Goal: Task Accomplishment & Management: Manage account settings

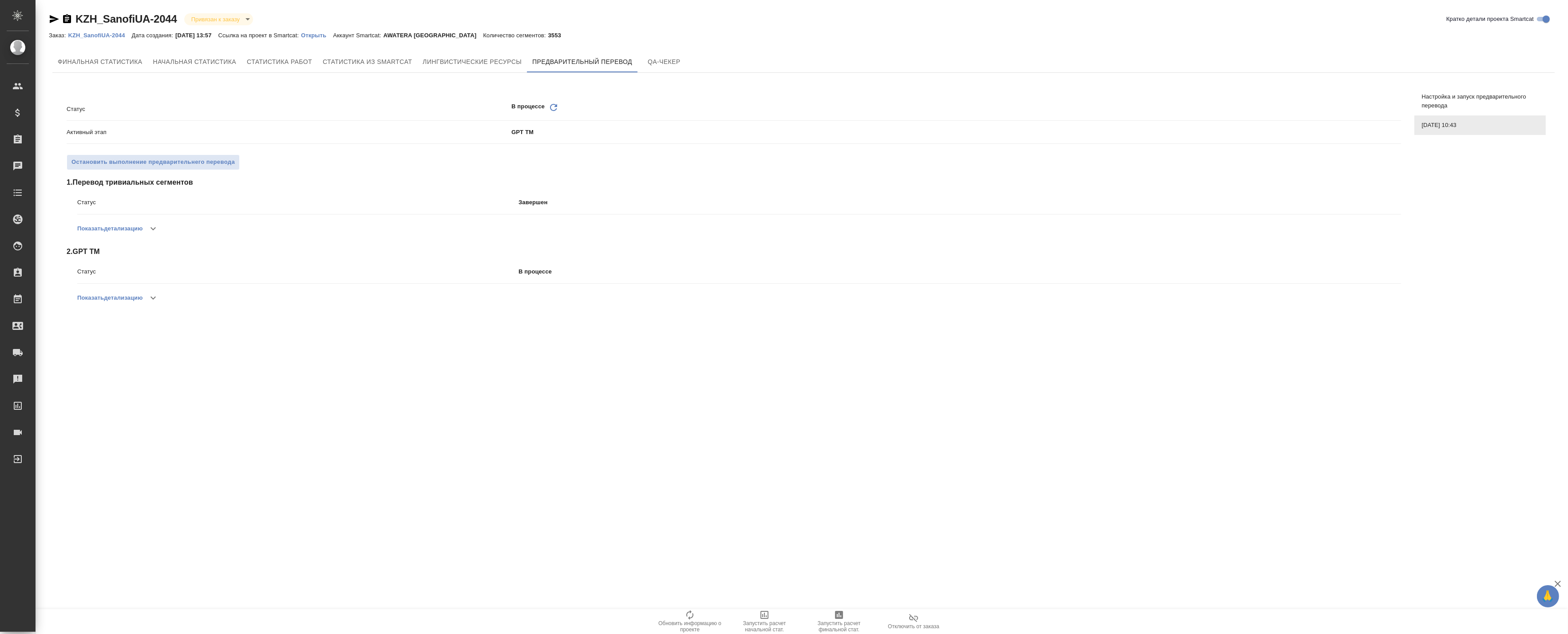
click at [527, 73] on div "Финальная статистика Начальная статистика Статистика работ Статистика из Smartc…" at bounding box center [803, 191] width 1502 height 279
click at [551, 102] on icon "Обновить" at bounding box center [554, 108] width 11 height 11
click at [557, 104] on icon "Обновить" at bounding box center [554, 108] width 11 height 11
click at [247, 422] on div ".cls-1 fill:#fff; AWATERA Badanyan Artak Клиенты Спецификации Заказы 0 Чаты Tod…" at bounding box center [784, 317] width 1568 height 634
click at [553, 103] on icon "Обновить" at bounding box center [554, 108] width 11 height 11
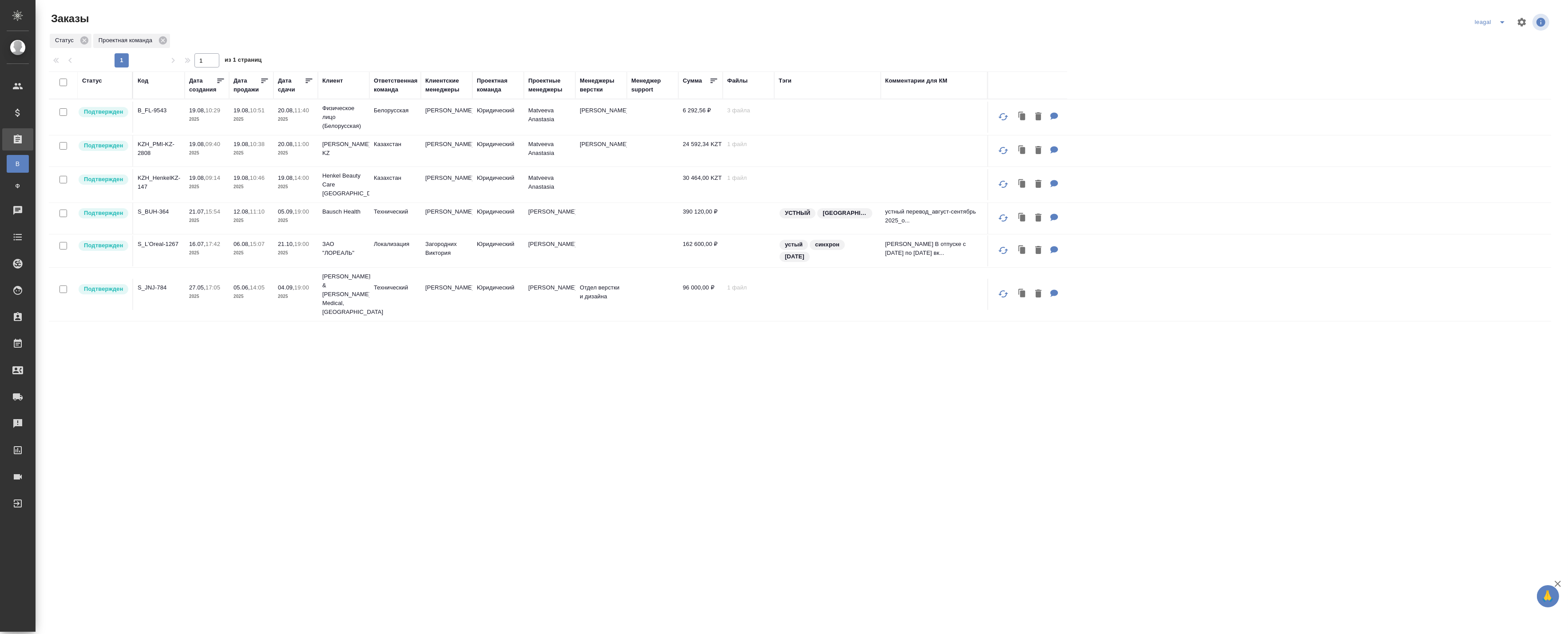
click at [1502, 19] on icon "split button" at bounding box center [1502, 23] width 11 height 11
click at [1494, 43] on li "Артак" at bounding box center [1491, 40] width 38 height 14
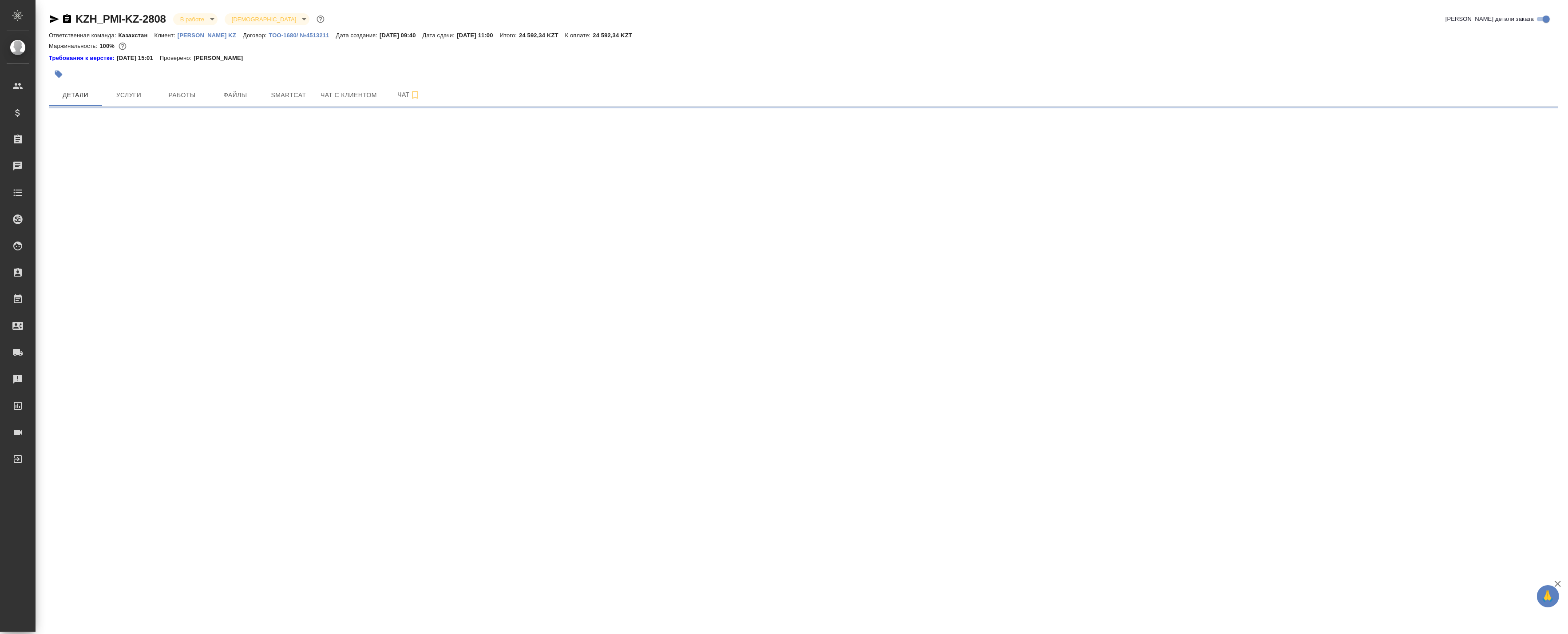
select select "RU"
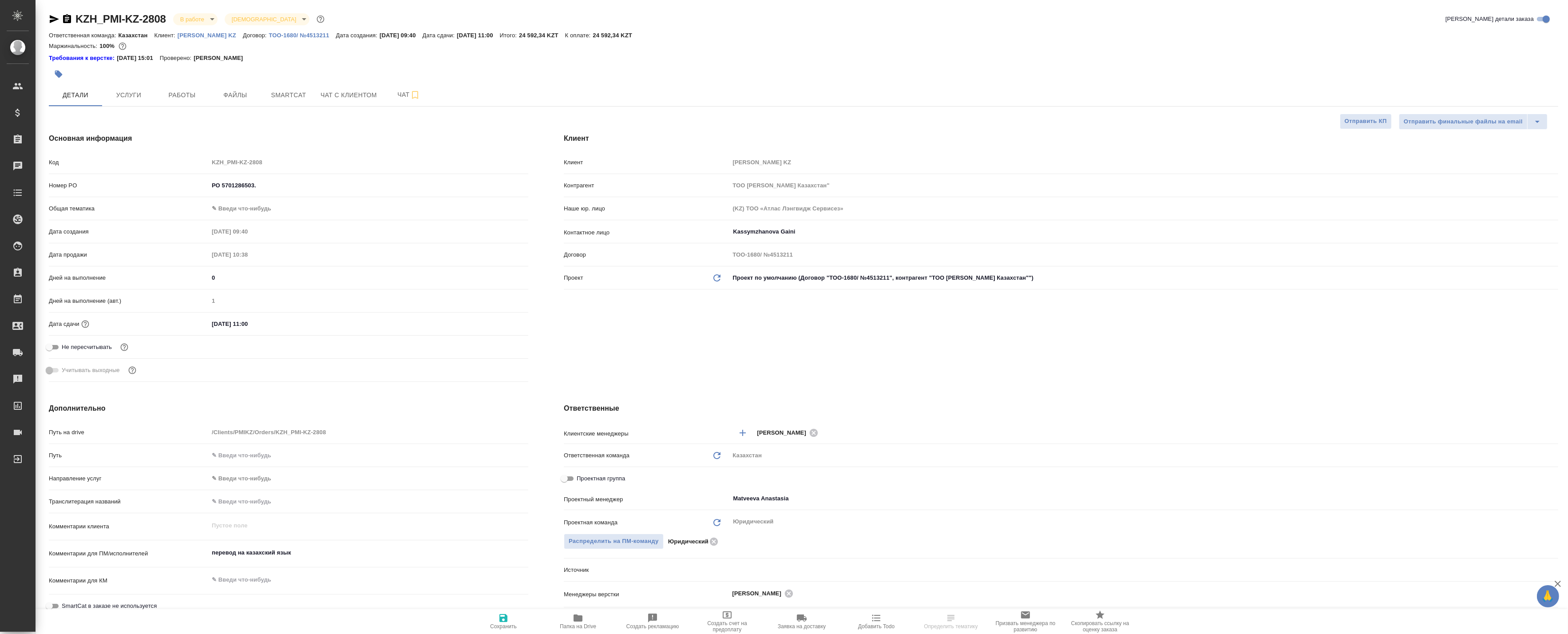
type textarea "x"
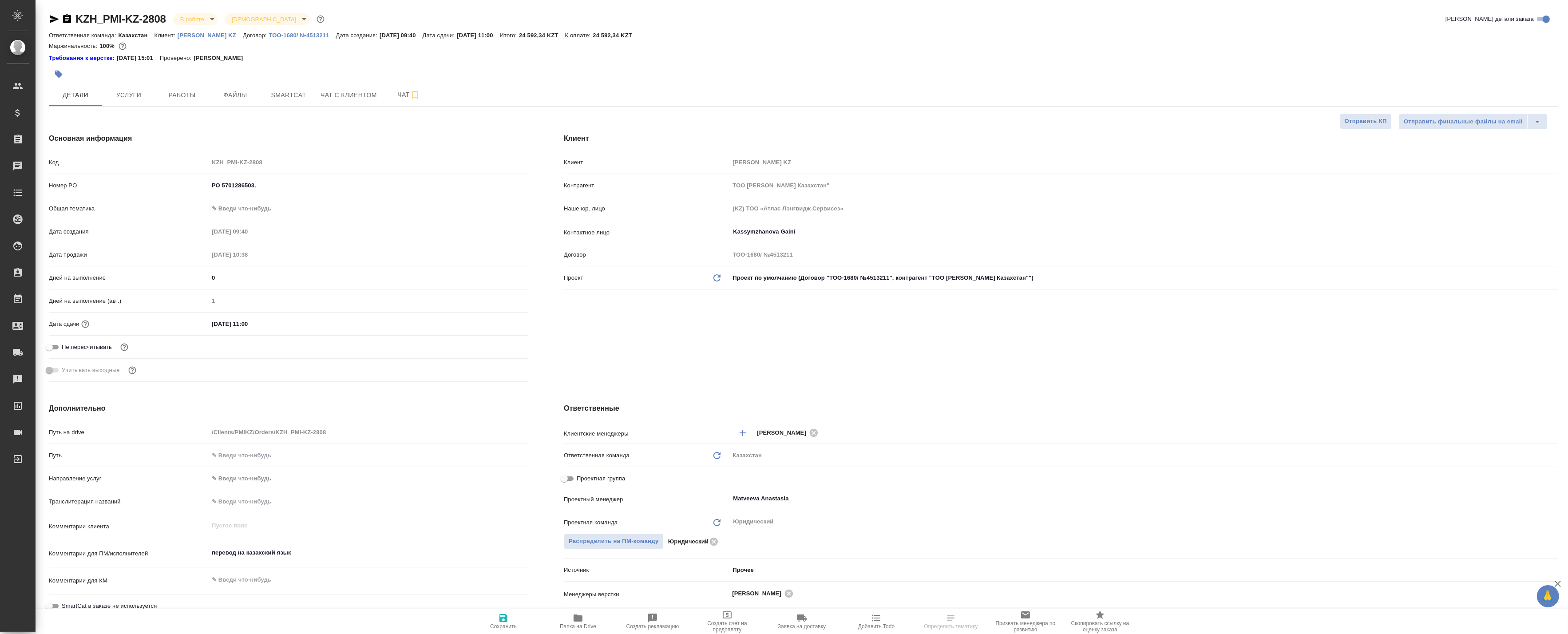
type textarea "x"
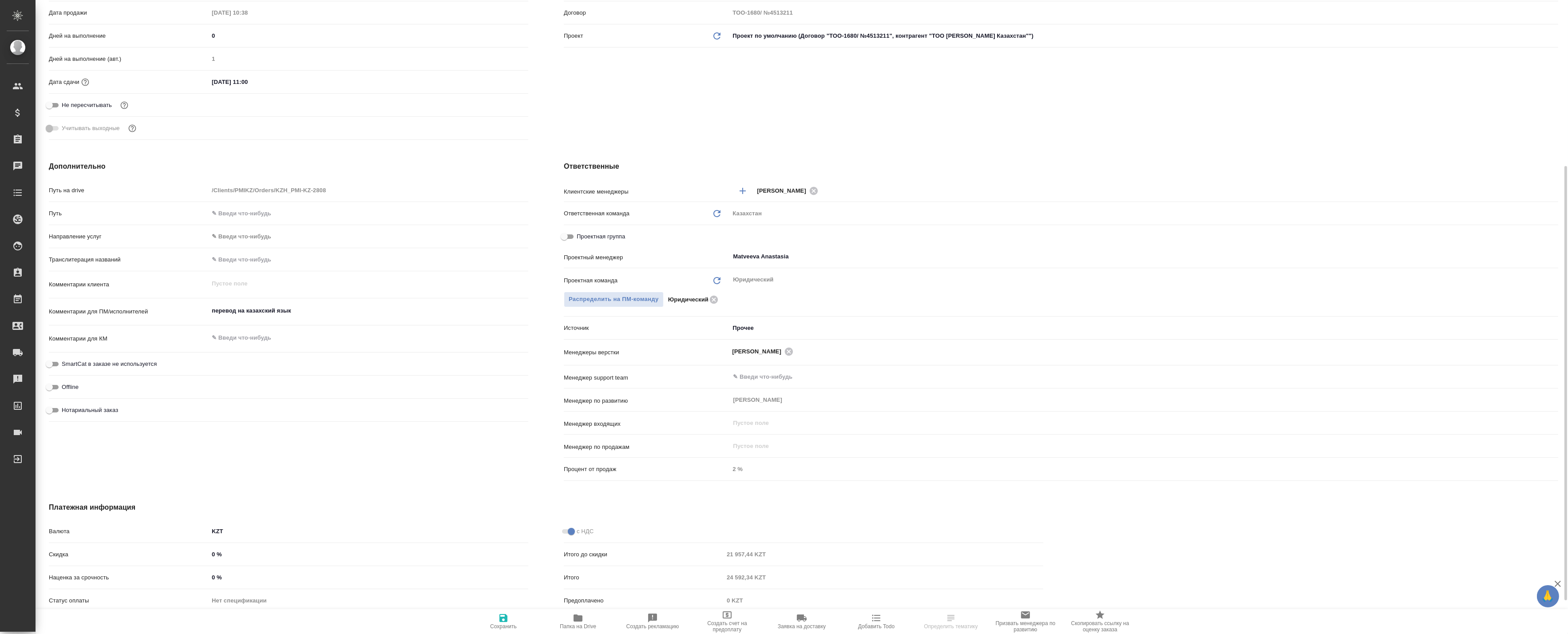
scroll to position [193, 0]
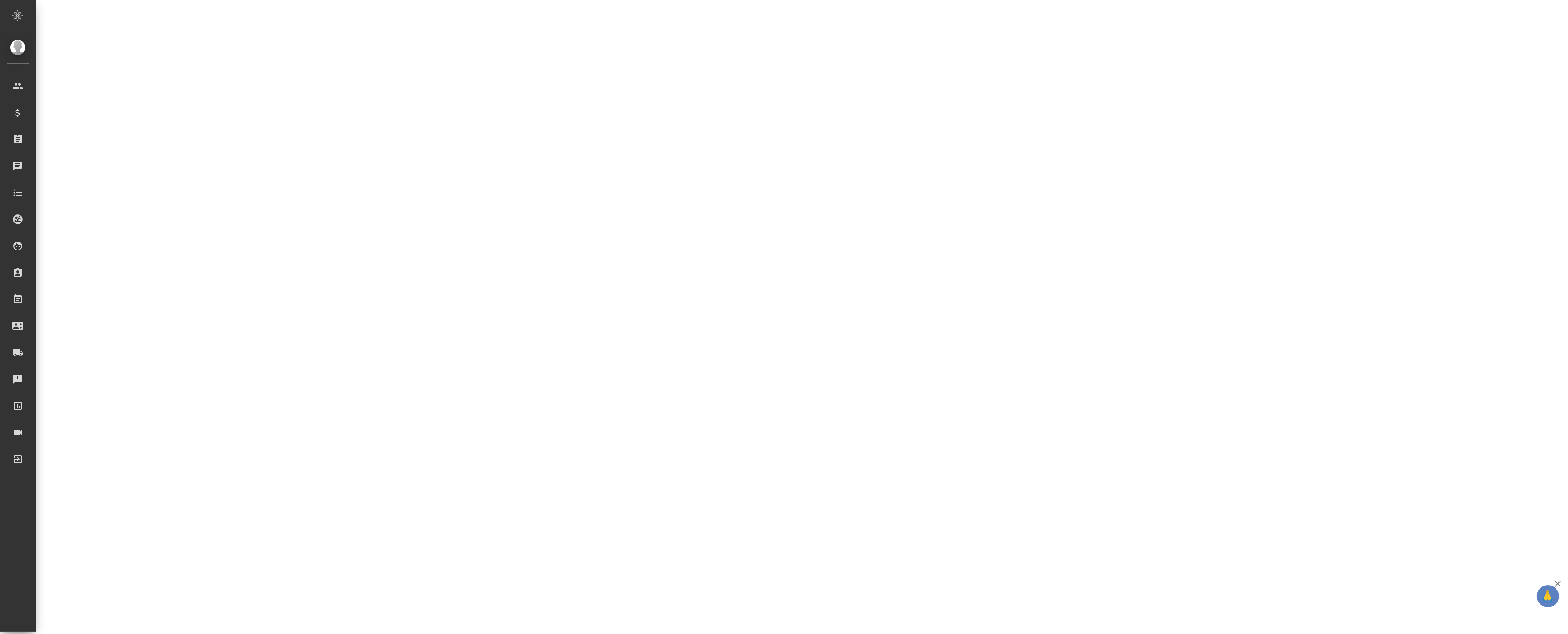
select select "RU"
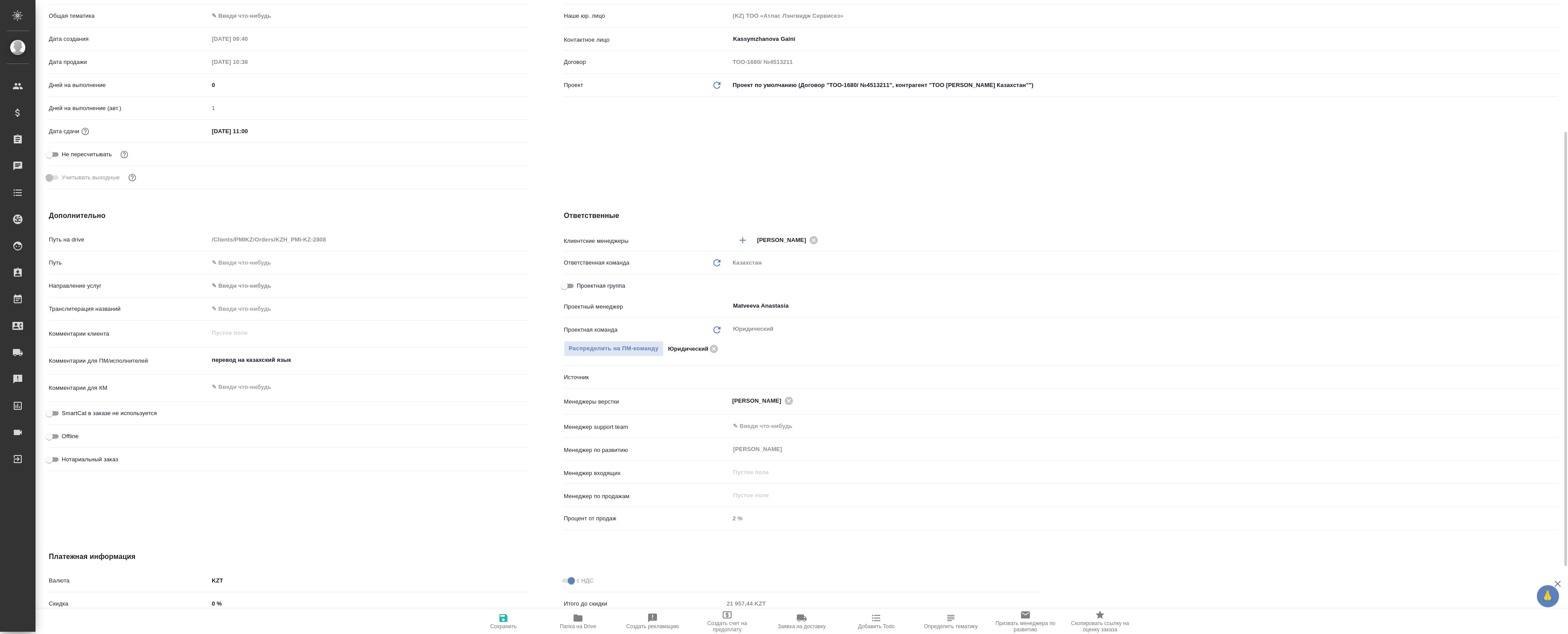
type textarea "x"
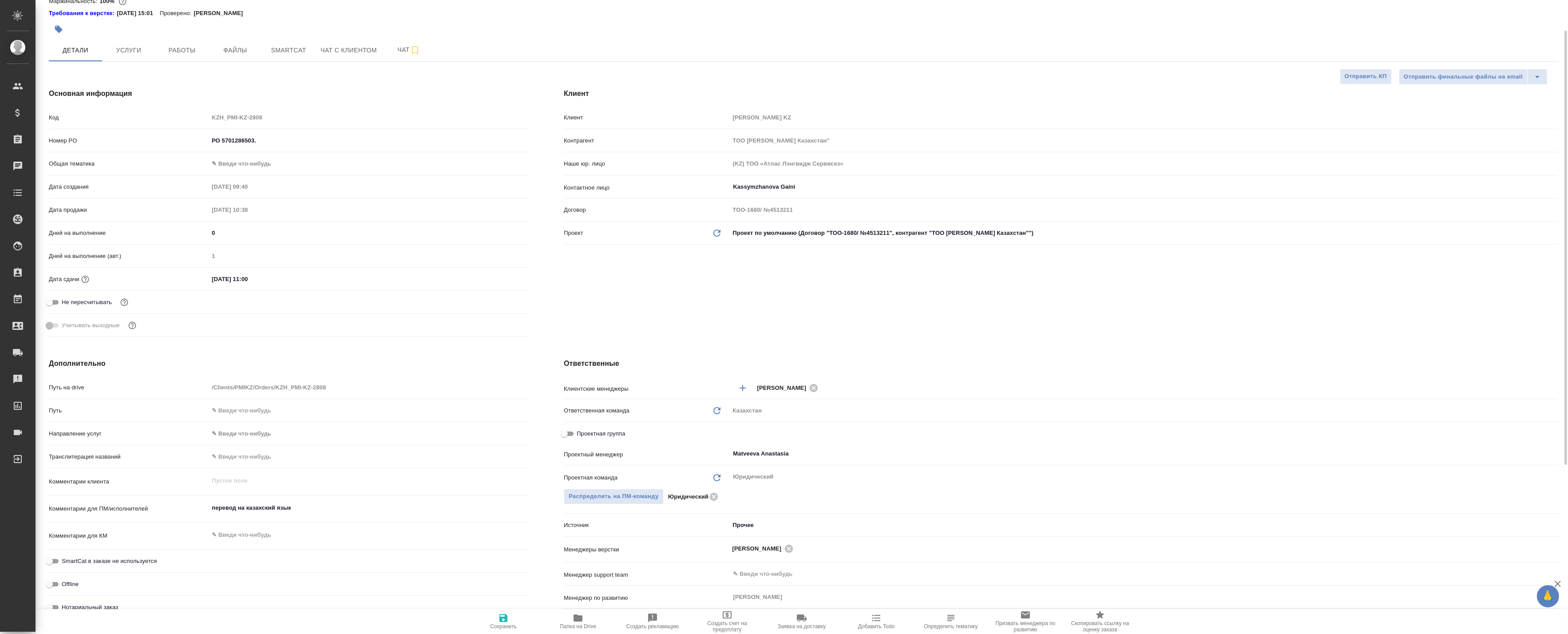
scroll to position [0, 0]
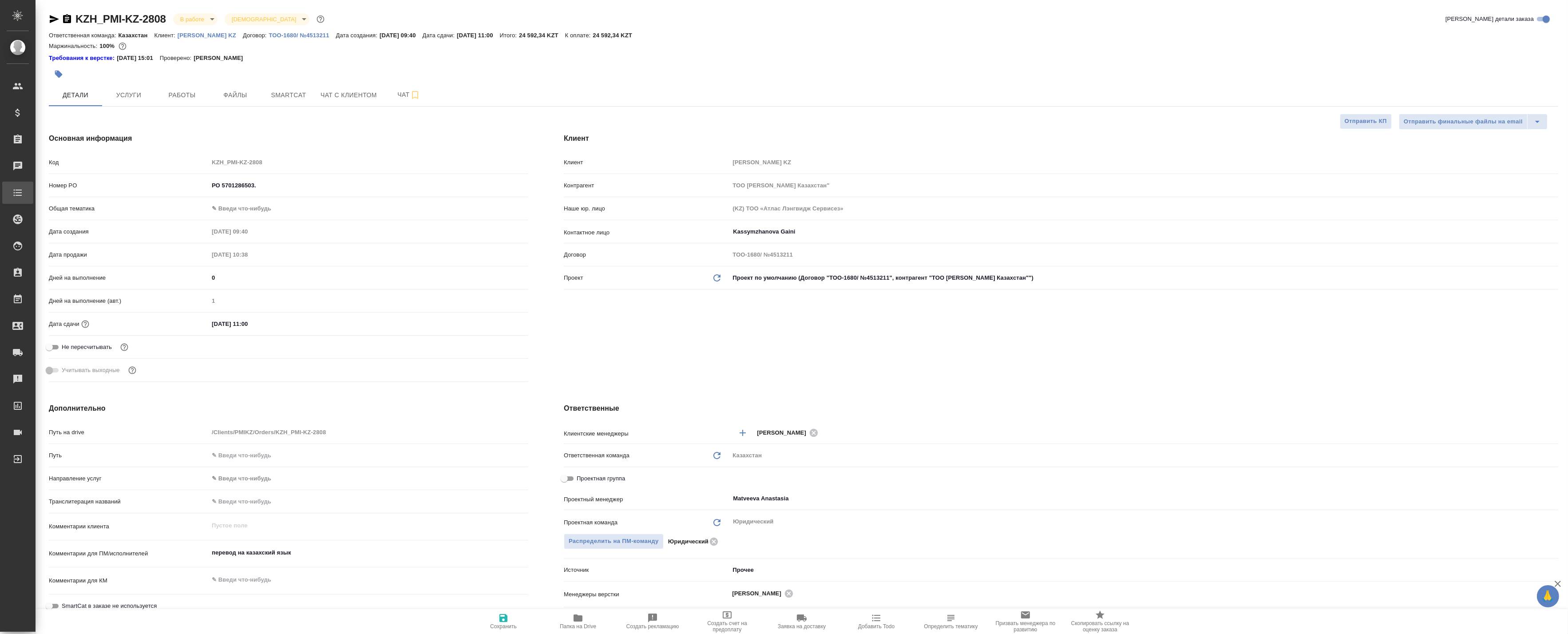
type textarea "x"
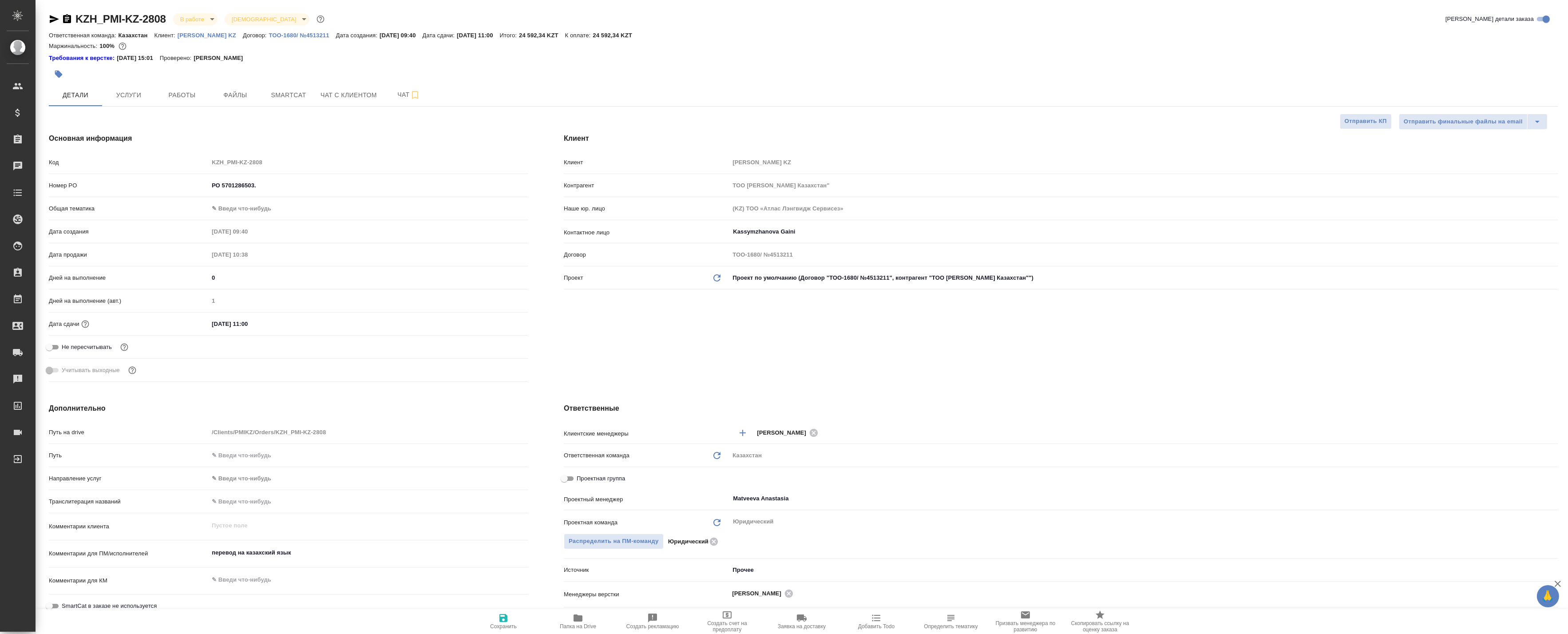
type textarea "x"
click at [173, 93] on span "Работы" at bounding box center [182, 95] width 43 height 11
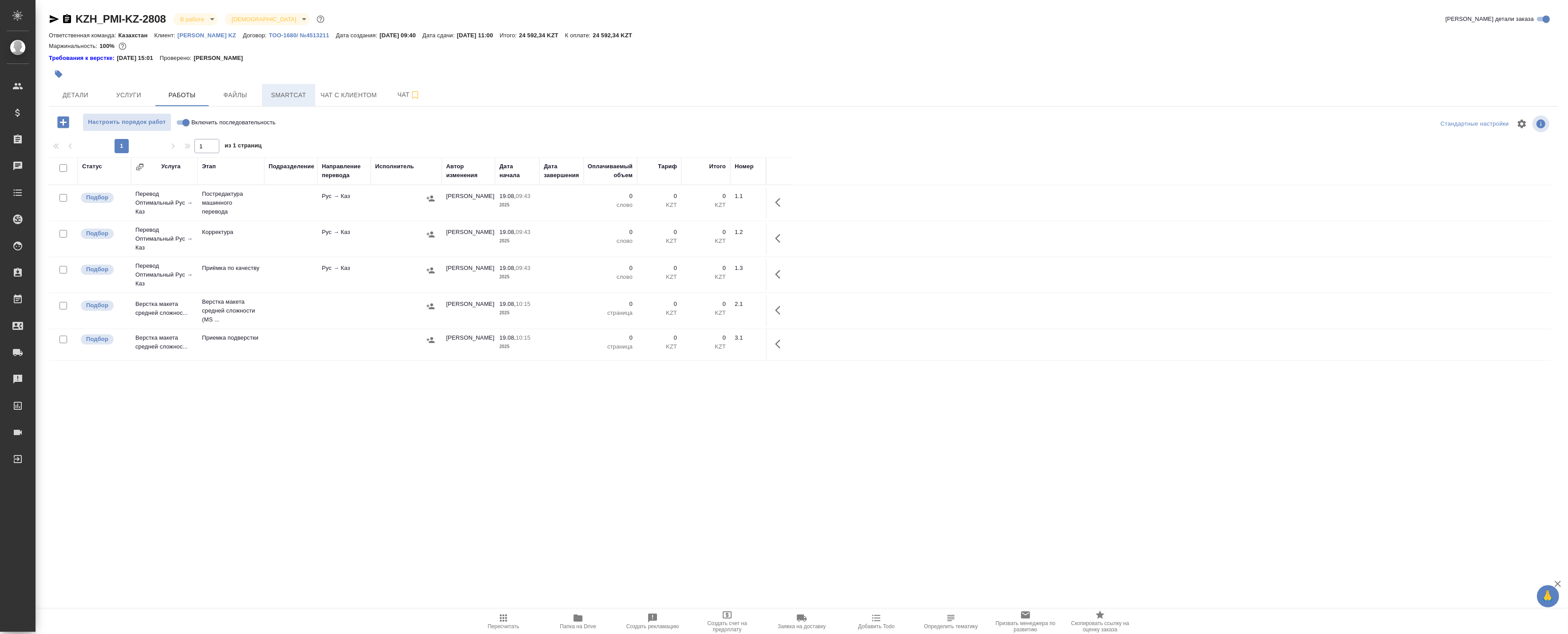
click at [279, 95] on span "Smartcat" at bounding box center [289, 95] width 43 height 11
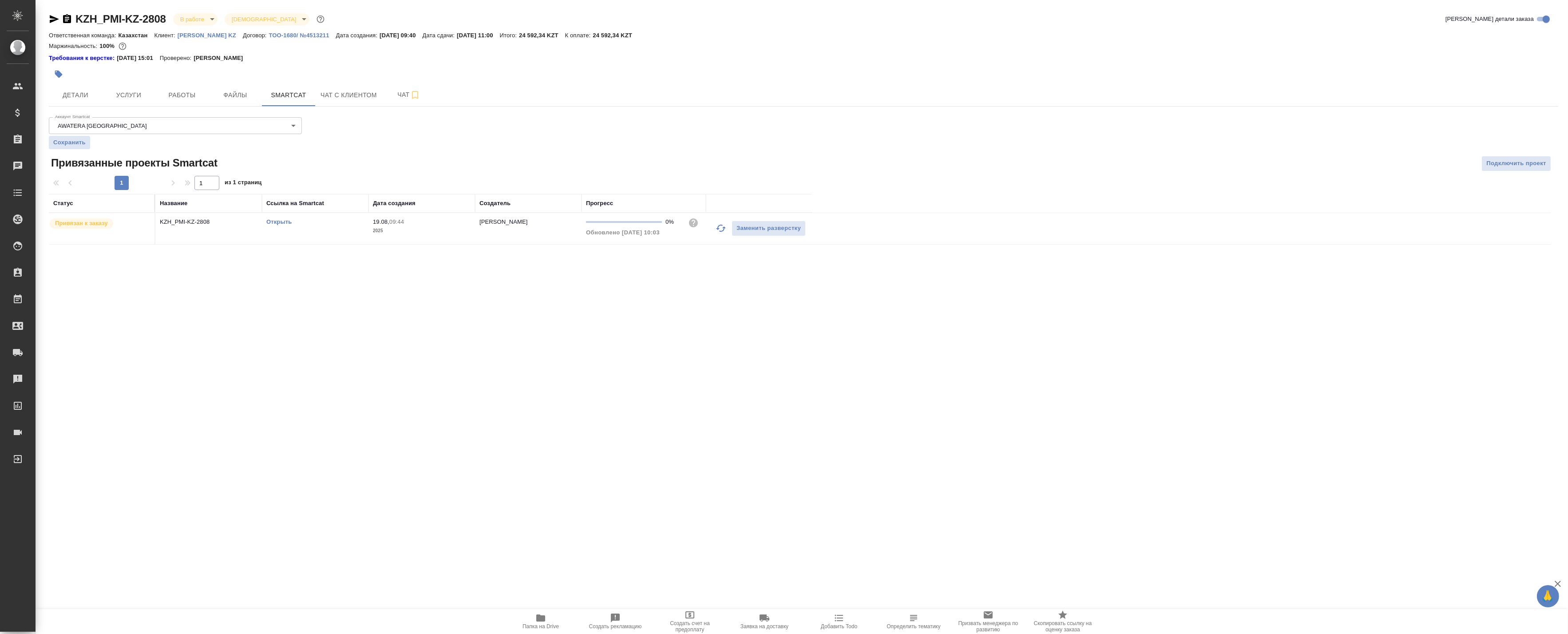
click at [281, 220] on link "Открыть" at bounding box center [279, 222] width 26 height 7
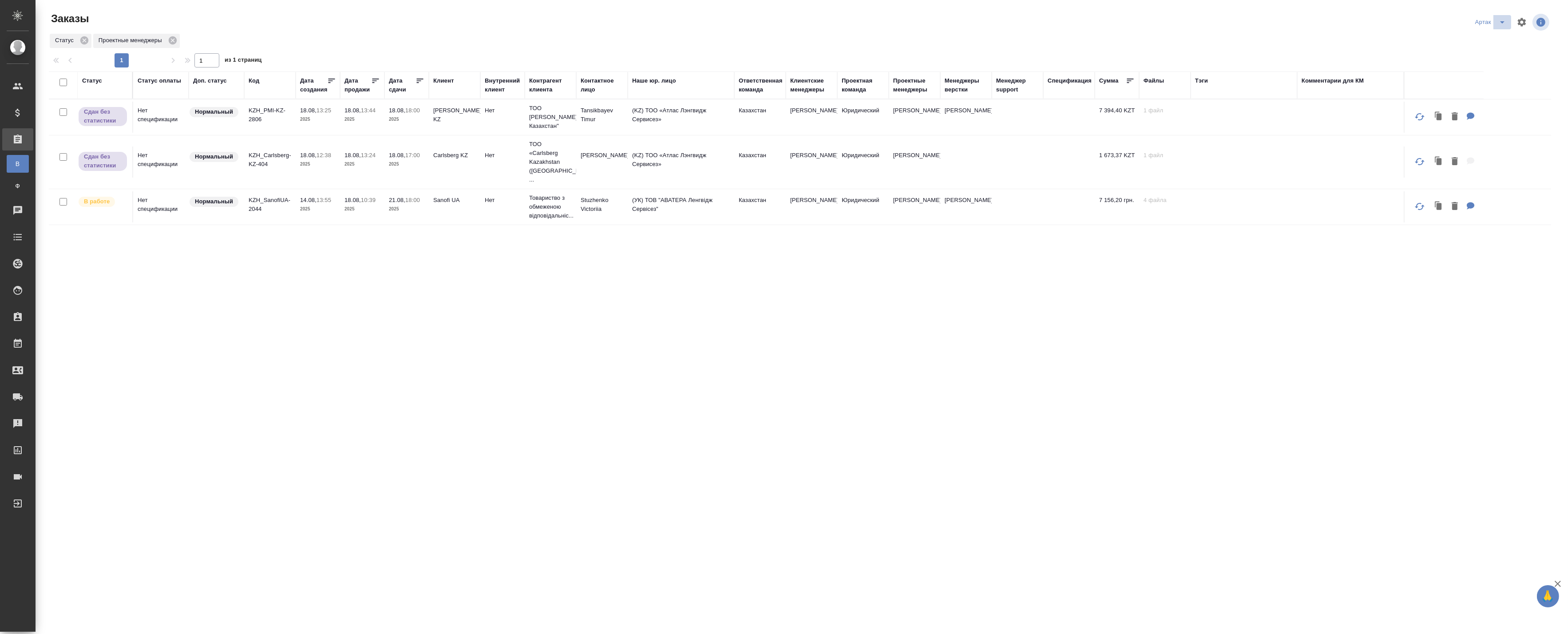
click at [1499, 21] on icon "split button" at bounding box center [1502, 23] width 11 height 11
click at [1488, 37] on li "leagal" at bounding box center [1492, 40] width 38 height 14
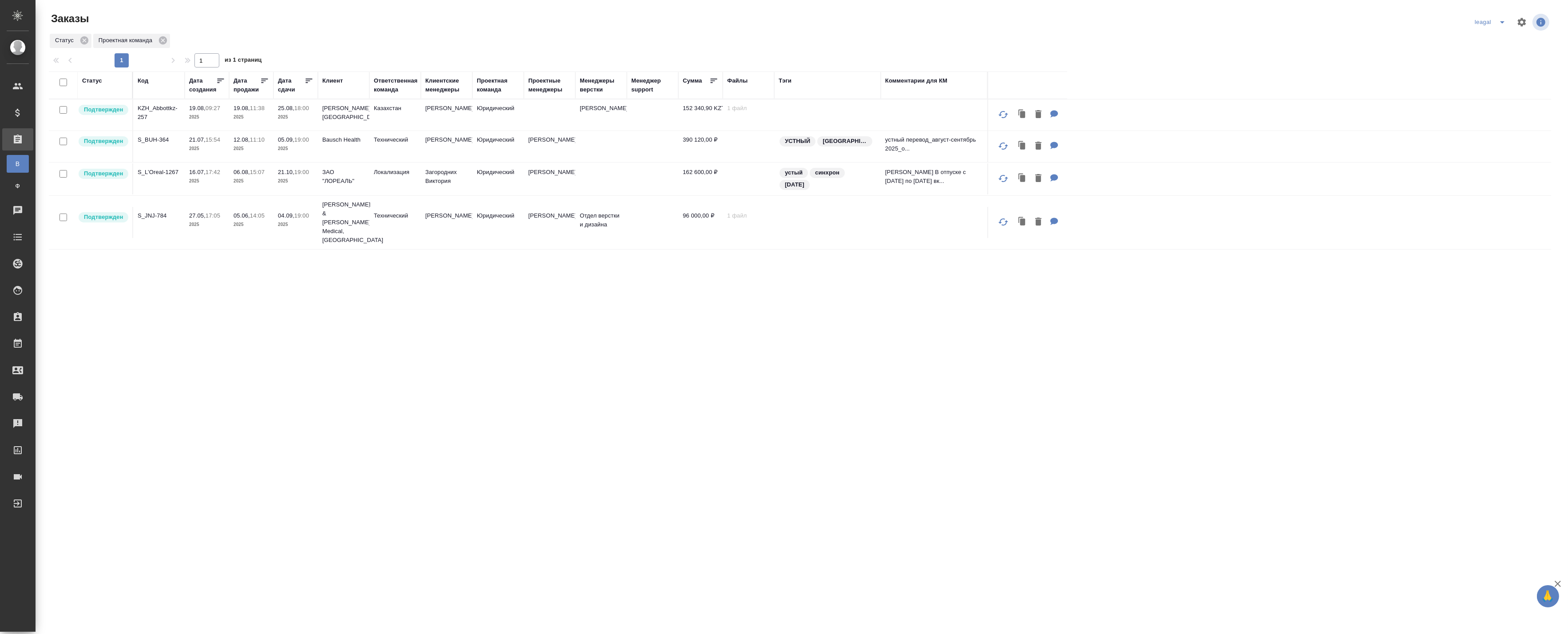
click at [549, 121] on td at bounding box center [550, 114] width 52 height 31
